Goal: Transaction & Acquisition: Purchase product/service

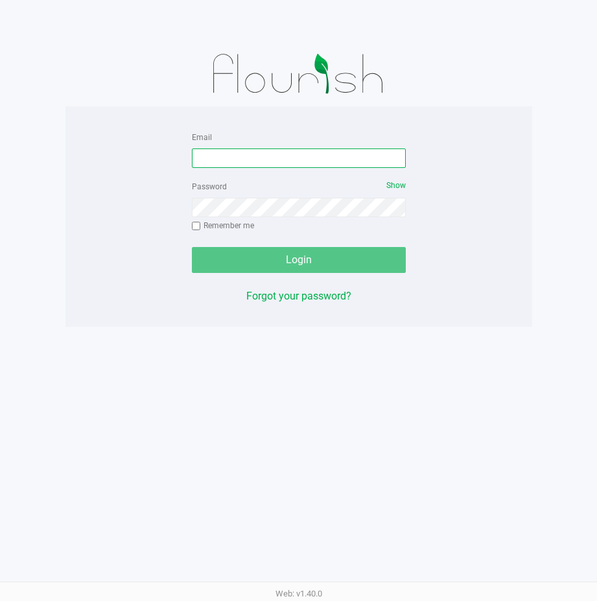
click at [290, 167] on input "Email" at bounding box center [299, 157] width 214 height 19
type input "[EMAIL_ADDRESS][DOMAIN_NAME]"
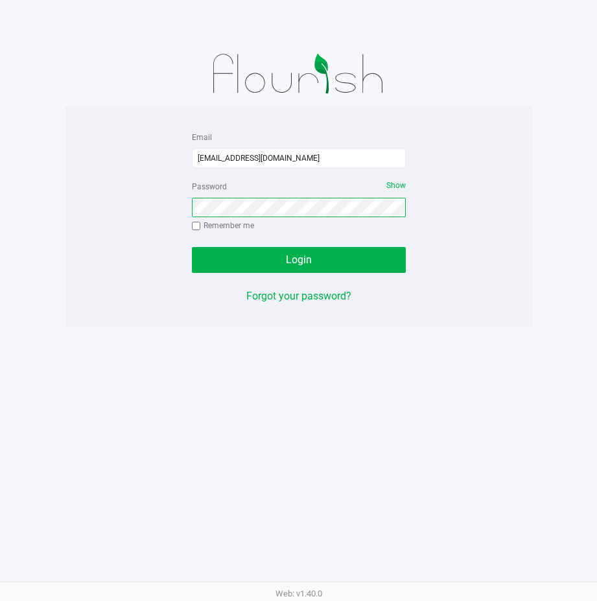
click at [192, 247] on button "Login" at bounding box center [299, 260] width 214 height 26
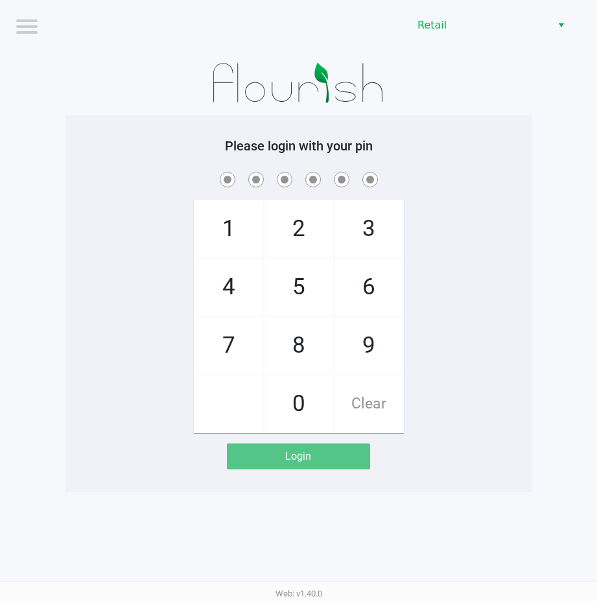
drag, startPoint x: 311, startPoint y: 285, endPoint x: 322, endPoint y: 268, distance: 20.1
click at [316, 280] on span "5" at bounding box center [298, 287] width 69 height 57
checkbox input "true"
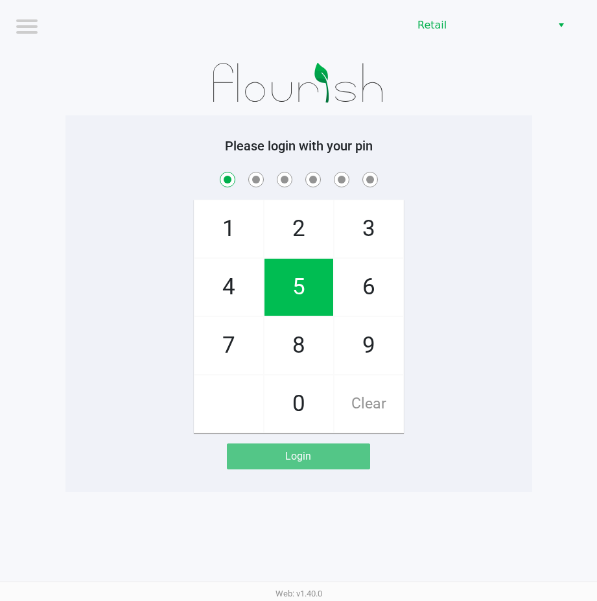
click at [368, 227] on span "3" at bounding box center [368, 228] width 69 height 57
checkbox input "true"
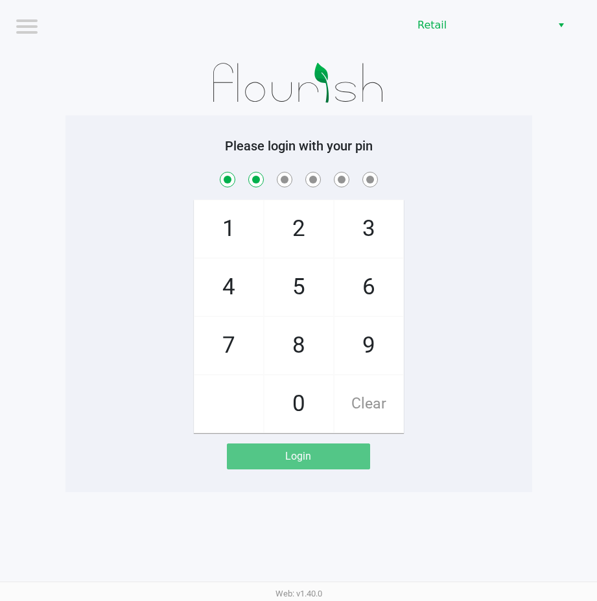
click at [293, 214] on span "2" at bounding box center [298, 228] width 69 height 57
checkbox input "true"
click at [248, 221] on span "1" at bounding box center [228, 228] width 69 height 57
checkbox input "true"
click at [299, 331] on span "8" at bounding box center [298, 345] width 69 height 57
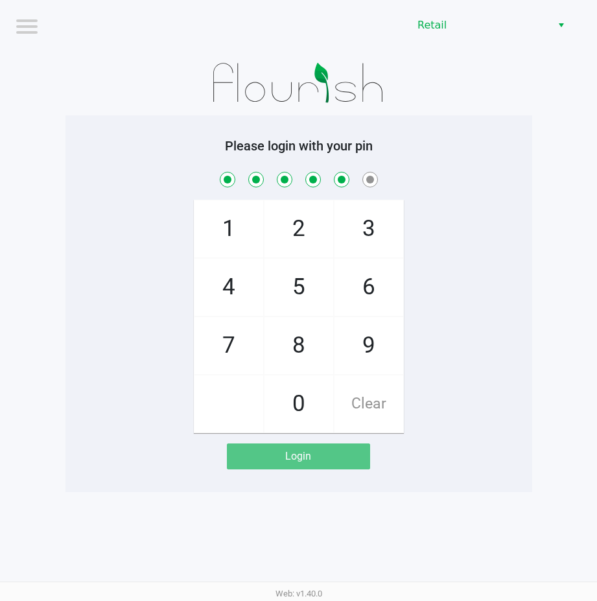
checkbox input "true"
drag, startPoint x: 299, startPoint y: 331, endPoint x: 358, endPoint y: 328, distance: 58.4
click at [377, 346] on span "9" at bounding box center [368, 345] width 69 height 57
checkbox input "true"
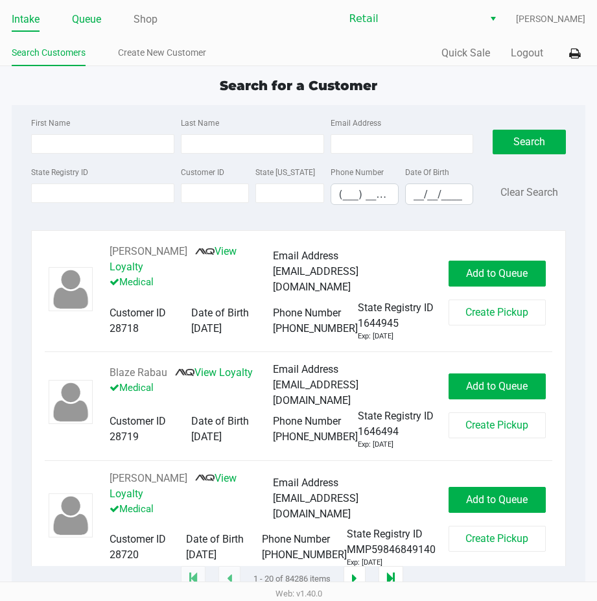
click at [87, 29] on li "Queue" at bounding box center [86, 20] width 29 height 23
click at [88, 24] on link "Queue" at bounding box center [86, 19] width 29 height 18
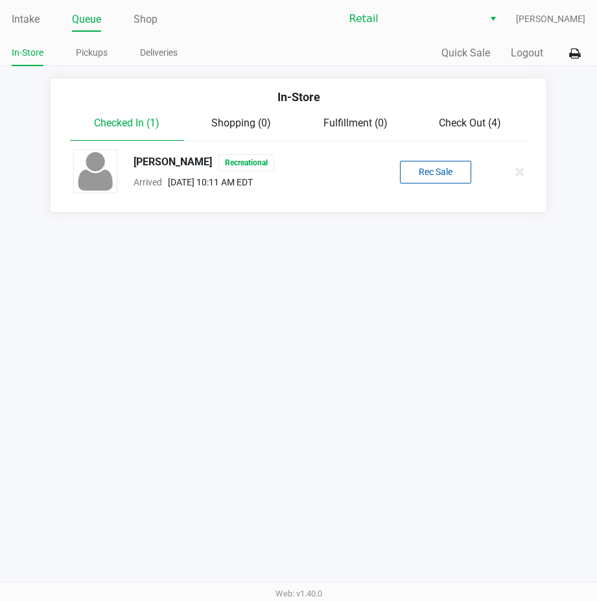
click at [471, 124] on span "Check Out (4)" at bounding box center [470, 123] width 62 height 12
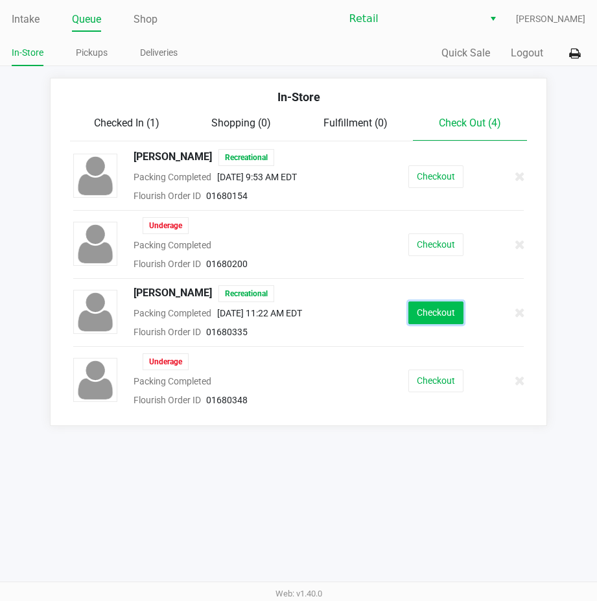
click at [428, 310] on button "Checkout" at bounding box center [435, 312] width 55 height 23
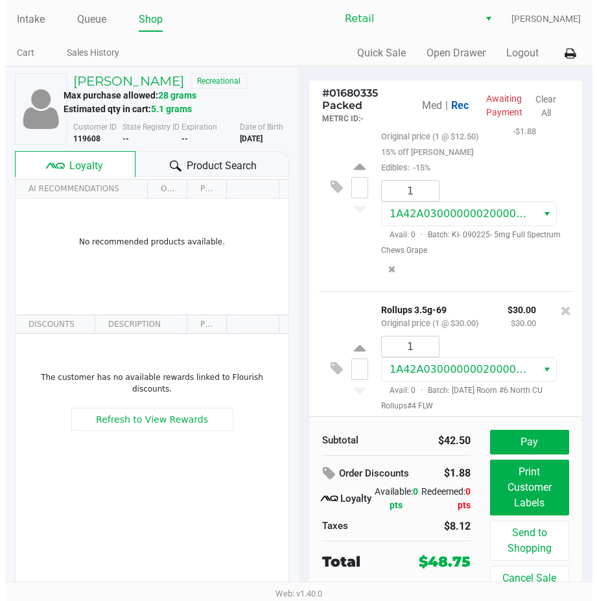
scroll to position [111, 0]
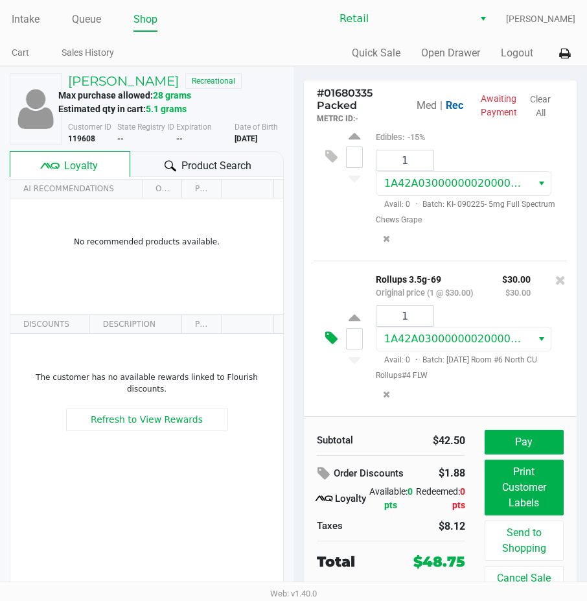
click at [329, 331] on icon at bounding box center [331, 338] width 12 height 15
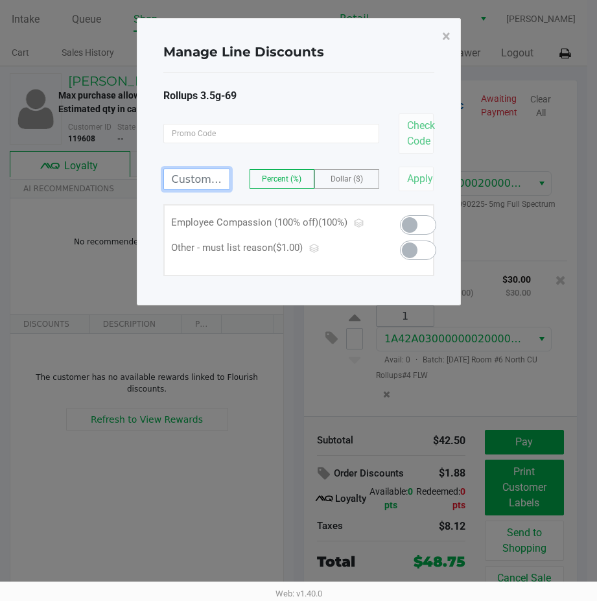
click at [196, 181] on input at bounding box center [196, 179] width 65 height 20
type input "100.00"
click at [404, 180] on button "Apply" at bounding box center [417, 179] width 36 height 25
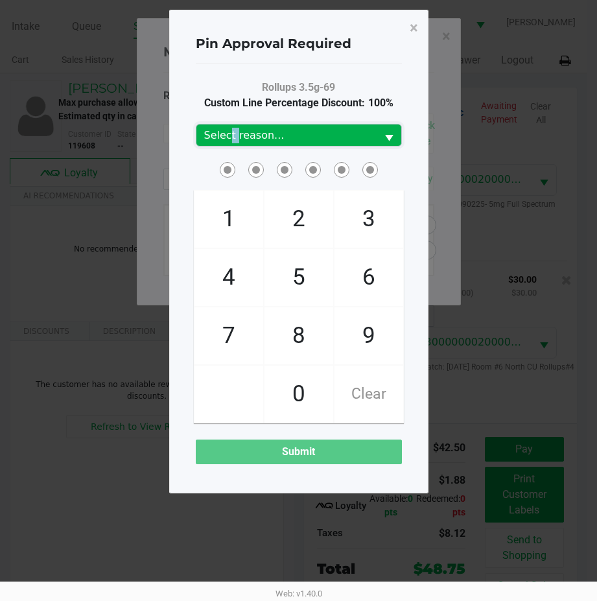
click at [233, 134] on span "Select reason..." at bounding box center [286, 136] width 165 height 16
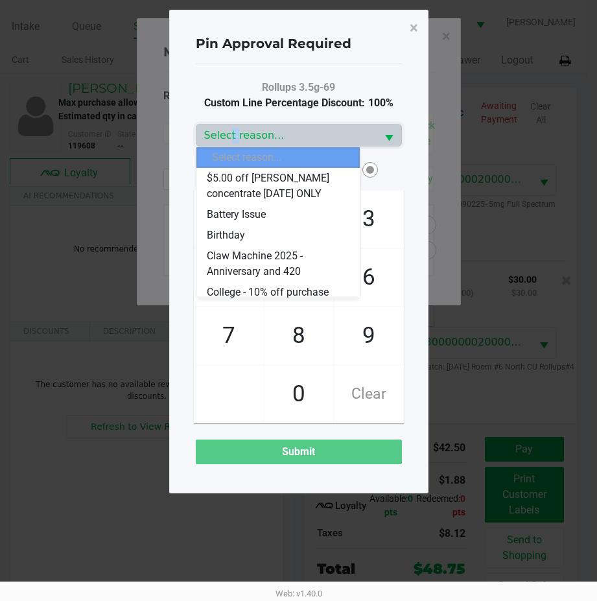
drag, startPoint x: 233, startPoint y: 134, endPoint x: 214, endPoint y: 226, distance: 93.9
click at [213, 234] on span "Birthday" at bounding box center [226, 236] width 38 height 16
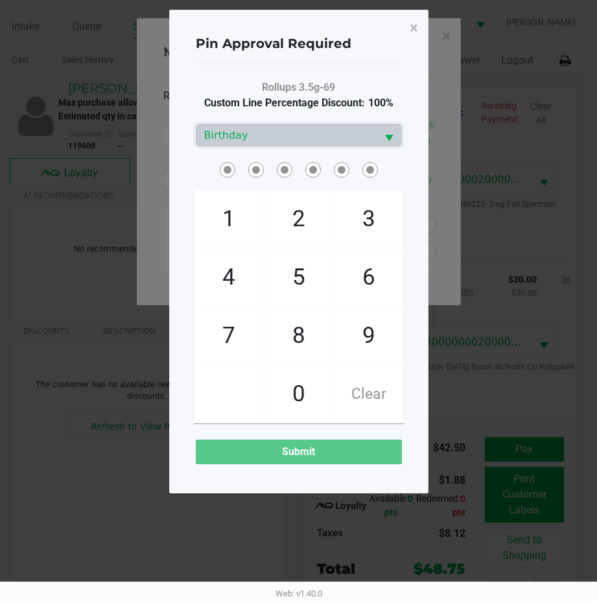
click at [235, 159] on span at bounding box center [235, 159] width 0 height 0
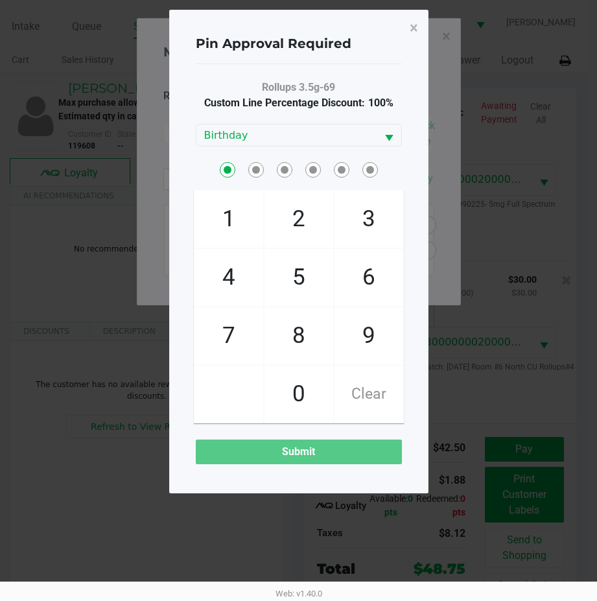
checkbox input "true"
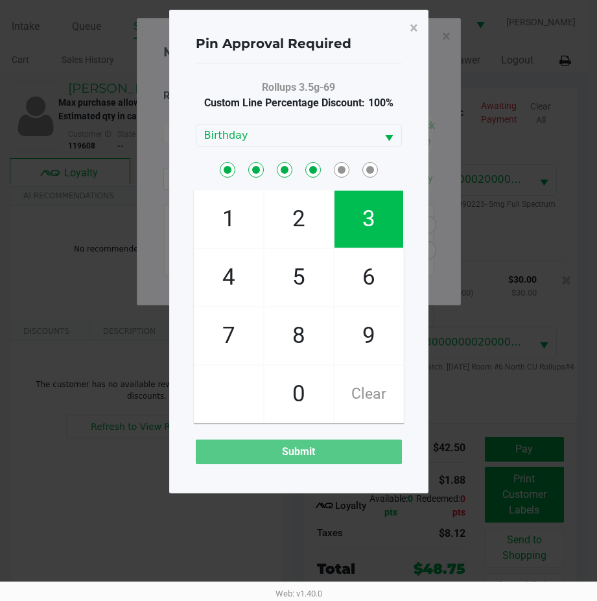
checkbox input "true"
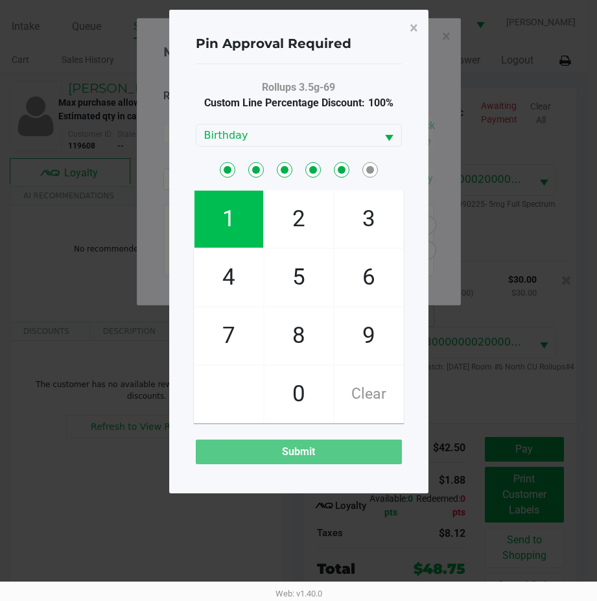
checkbox input "true"
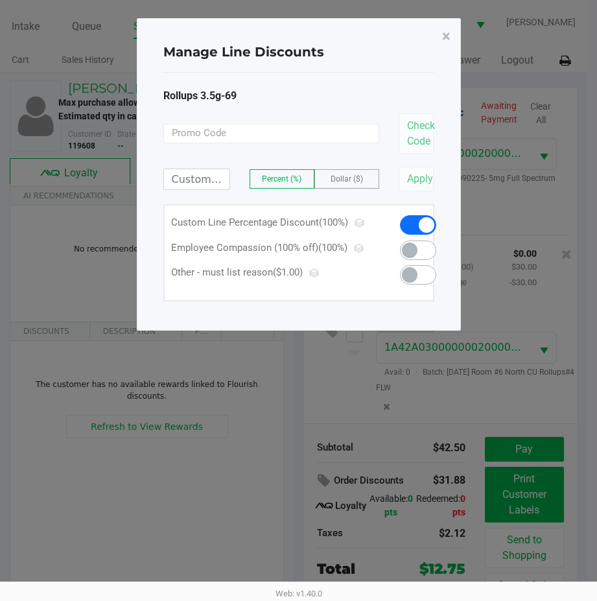
scroll to position [125, 0]
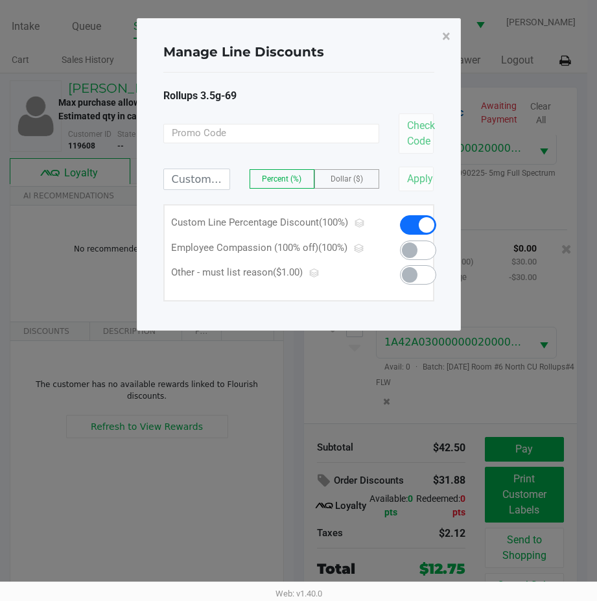
click at [237, 23] on div "Manage Line Discounts × Rollups 3.5g-69 Check Code Percent (%) Dollar ($) Apply…" at bounding box center [299, 174] width 324 height 312
click at [270, 379] on ngb-modal-window "Manage Line Discounts × Rollups 3.5g-69 Check Code Percent (%) Dollar ($) Apply…" at bounding box center [298, 300] width 597 height 601
click at [250, 14] on ngb-modal-window "Manage Line Discounts × Rollups 3.5g-69 Check Code Percent (%) Dollar ($) Apply…" at bounding box center [298, 300] width 597 height 601
